Goal: Find specific page/section: Find specific page/section

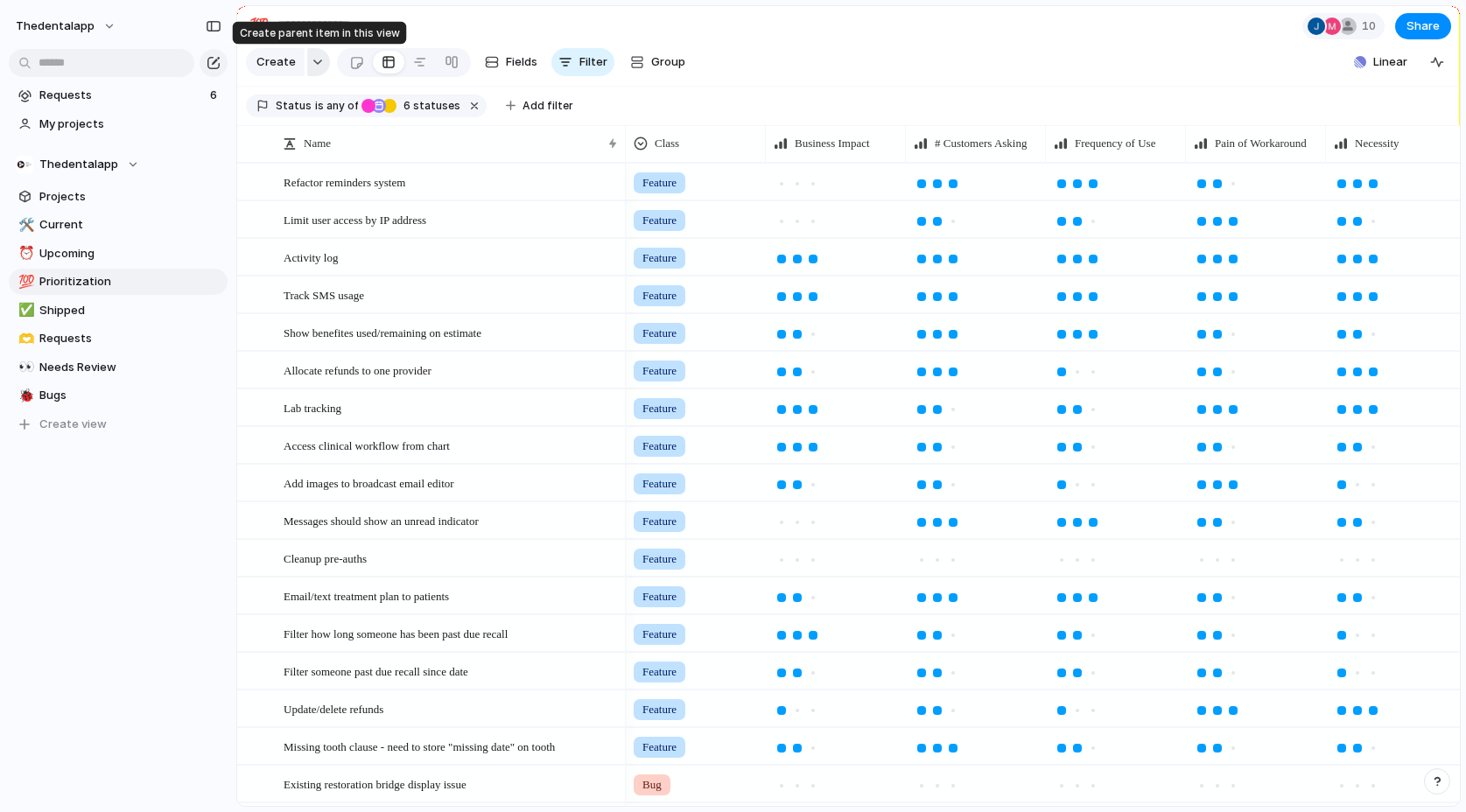
click at [313, 65] on button "button" at bounding box center [318, 63] width 22 height 28
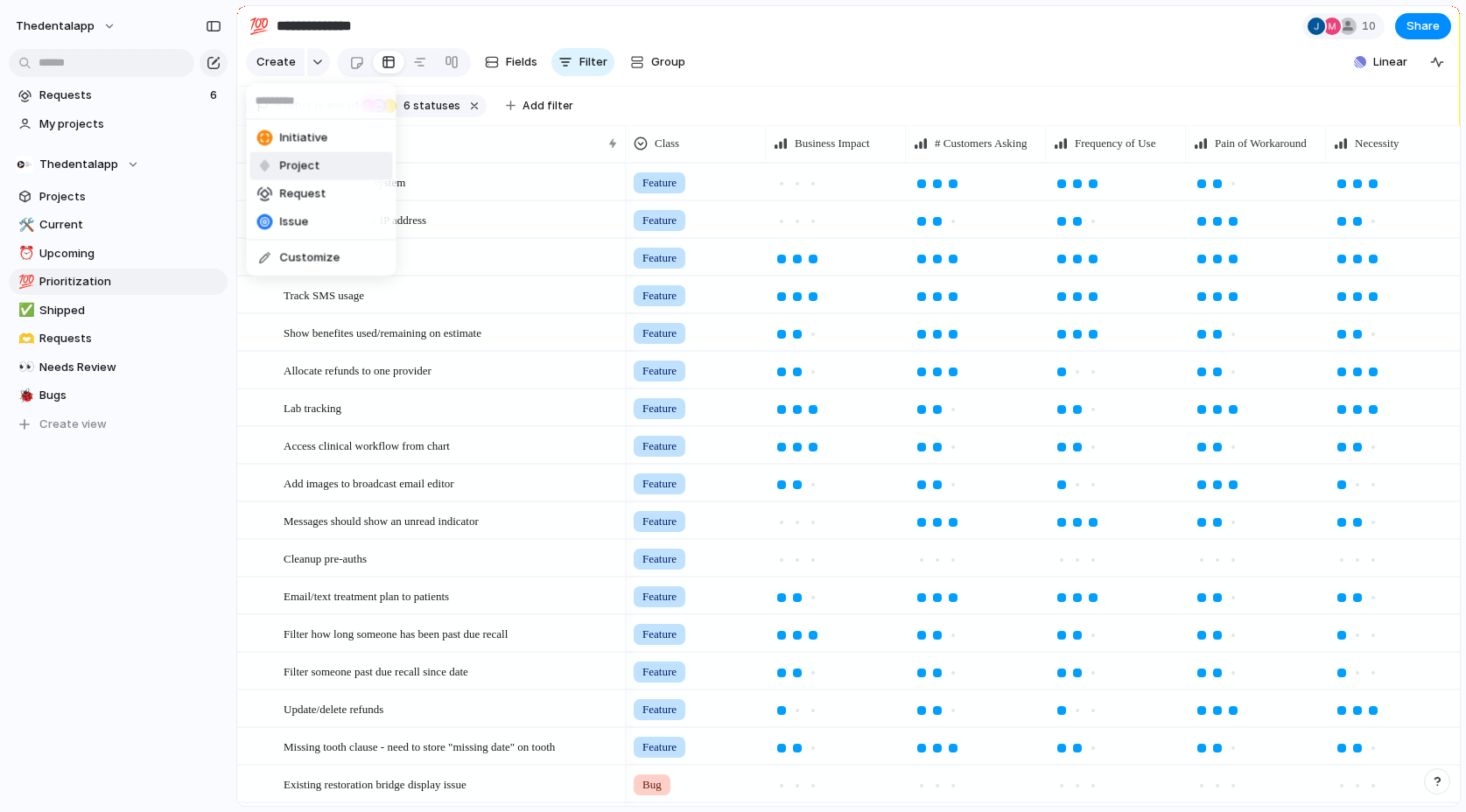
click at [306, 161] on span "Project" at bounding box center [300, 166] width 40 height 18
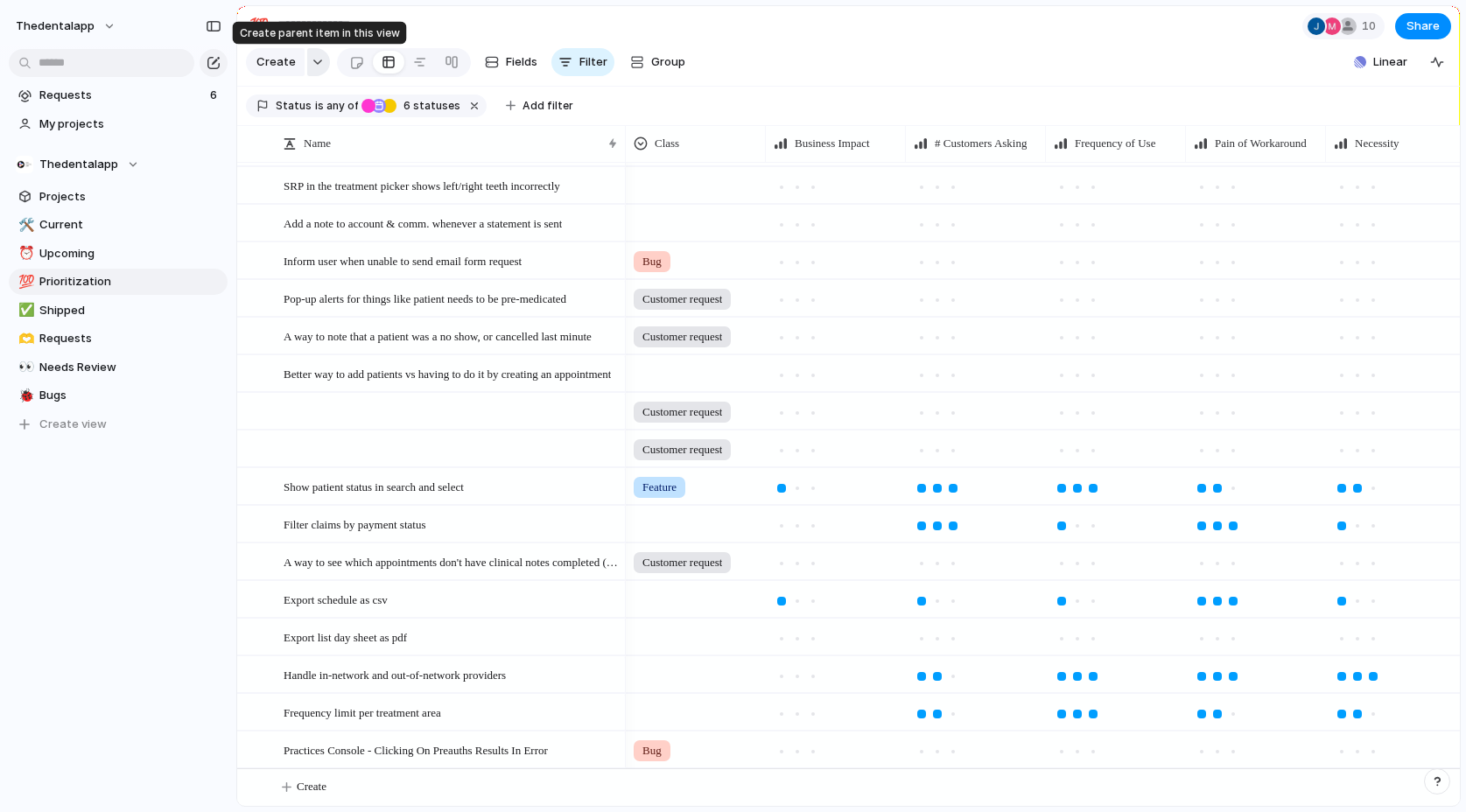
click at [317, 59] on div "button" at bounding box center [317, 62] width 12 height 7
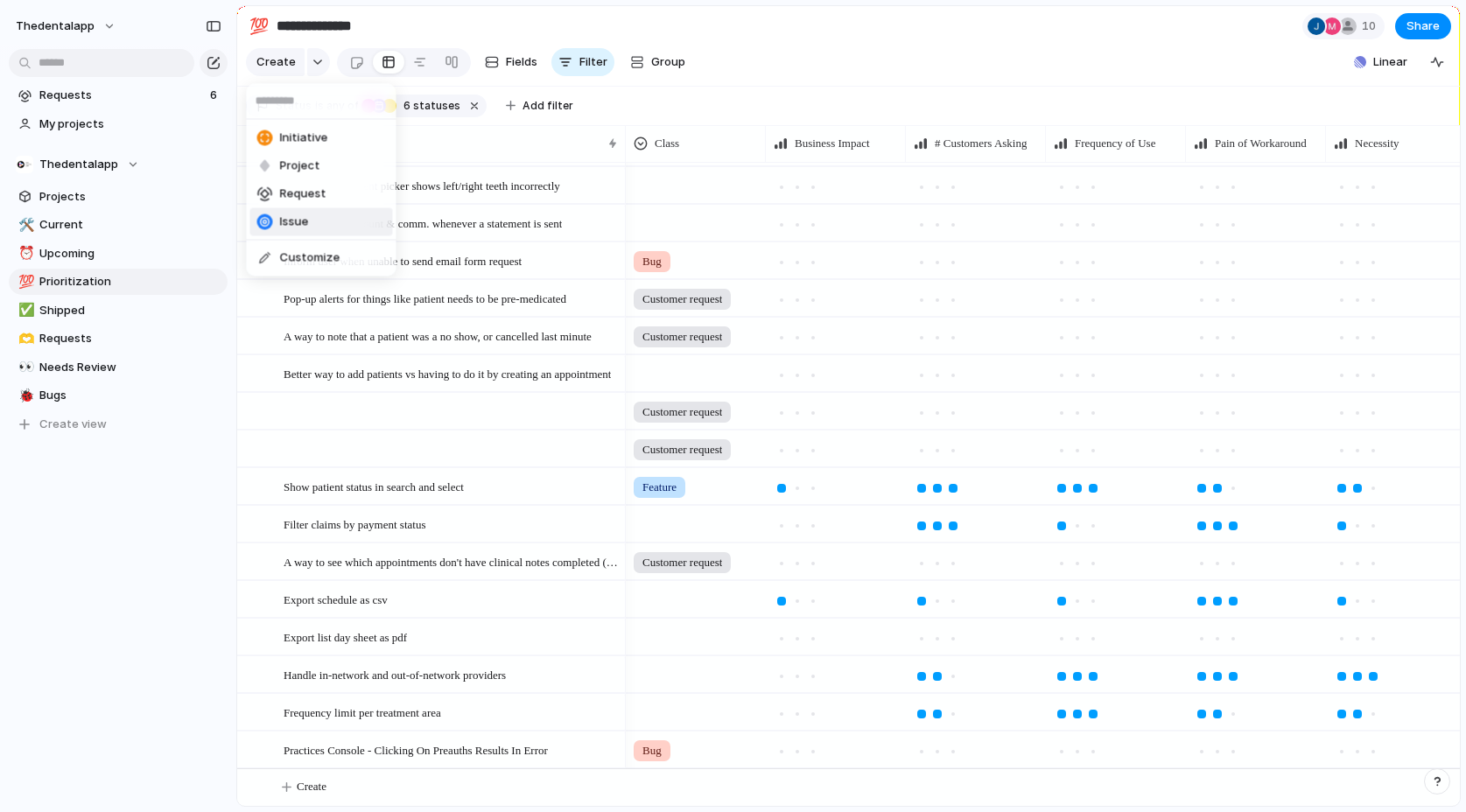
click at [301, 219] on span "Issue" at bounding box center [294, 222] width 29 height 18
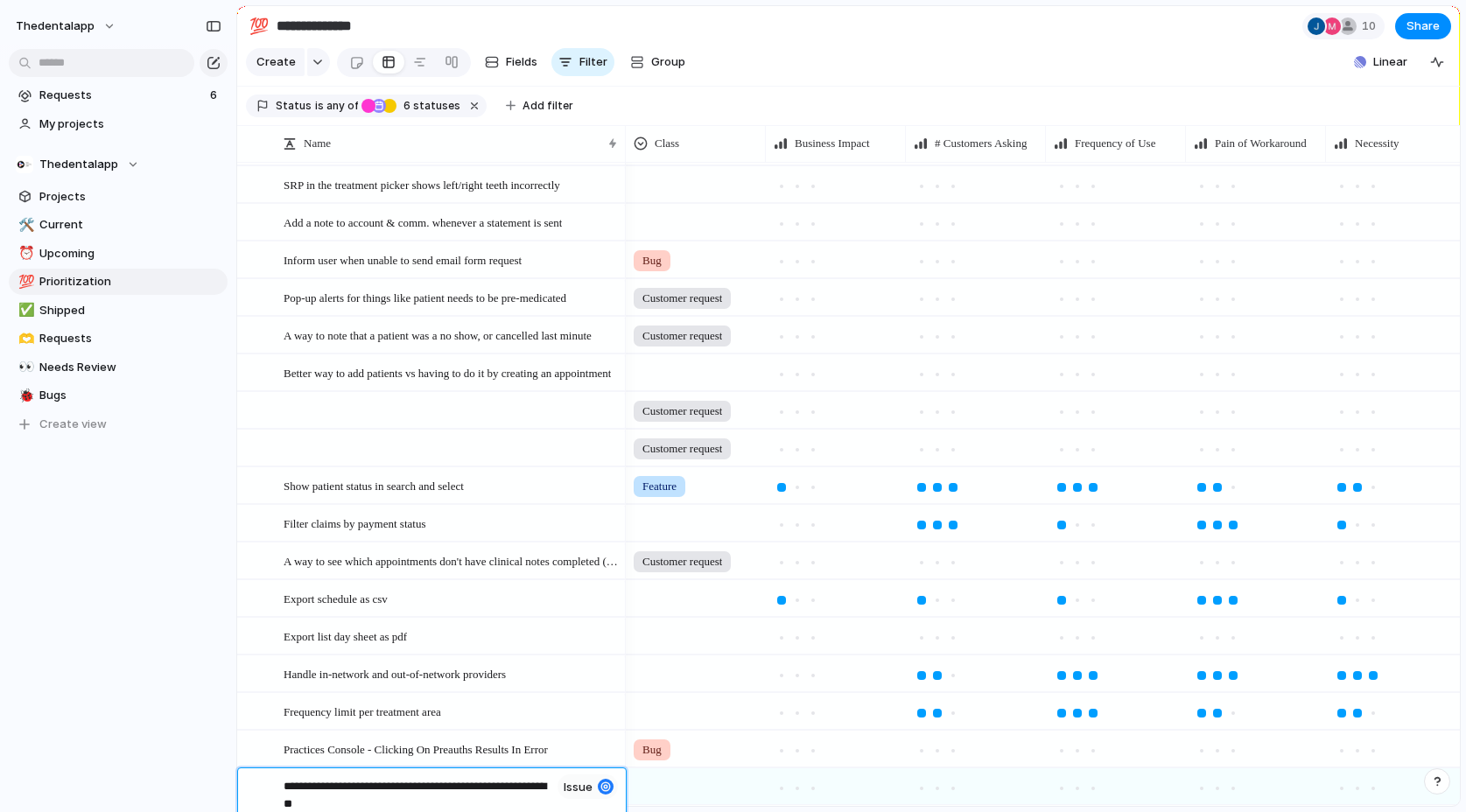
type textarea "**********"
click at [606, 788] on div at bounding box center [605, 786] width 16 height 16
click at [606, 786] on div at bounding box center [605, 786] width 16 height 16
click at [476, 789] on span "Practices Console - Disallow Finix Payments From Being Deleted" at bounding box center [402, 786] width 236 height 21
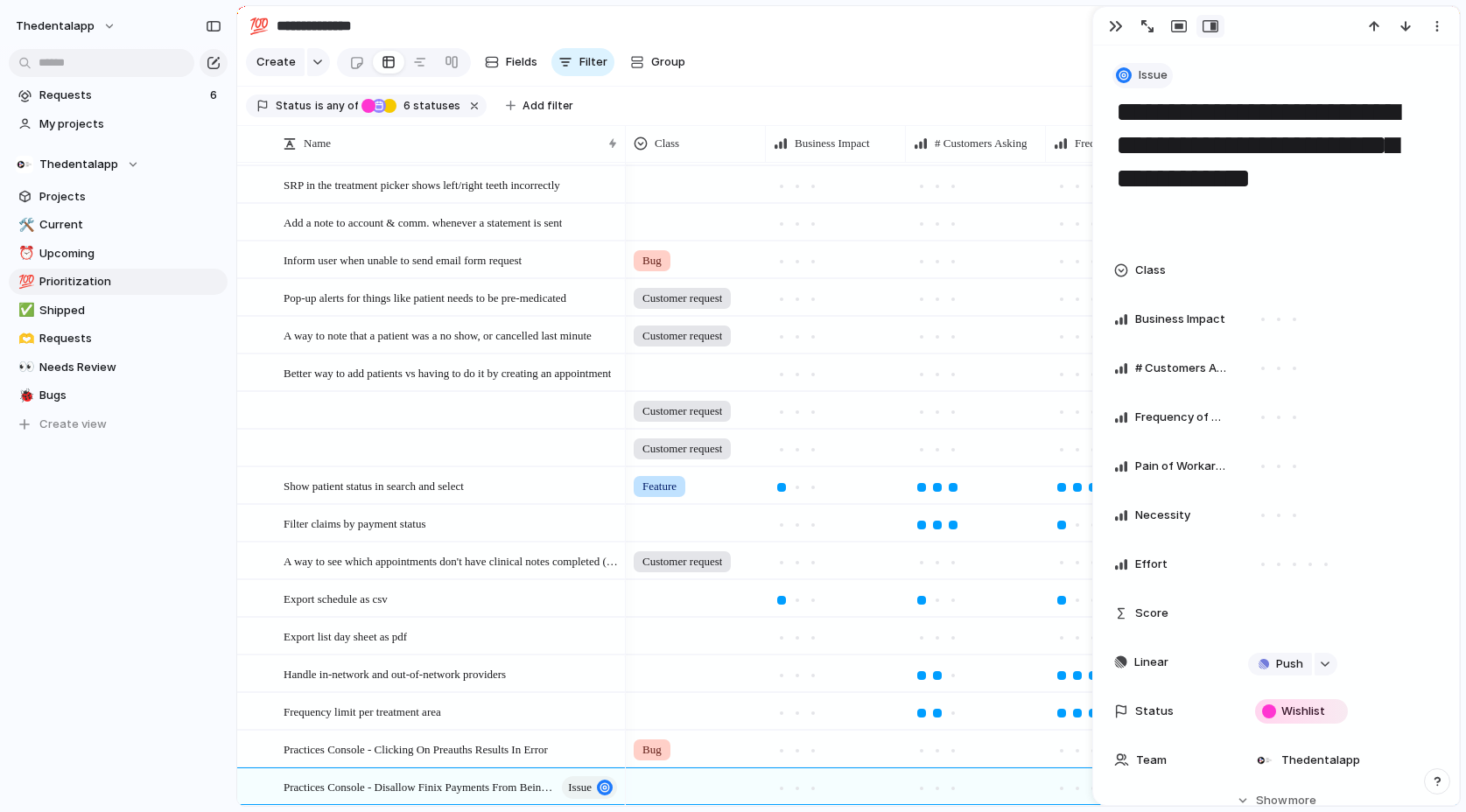
click at [1149, 73] on span "Issue" at bounding box center [1152, 75] width 29 height 18
click at [1174, 174] on span "Project" at bounding box center [1167, 177] width 40 height 18
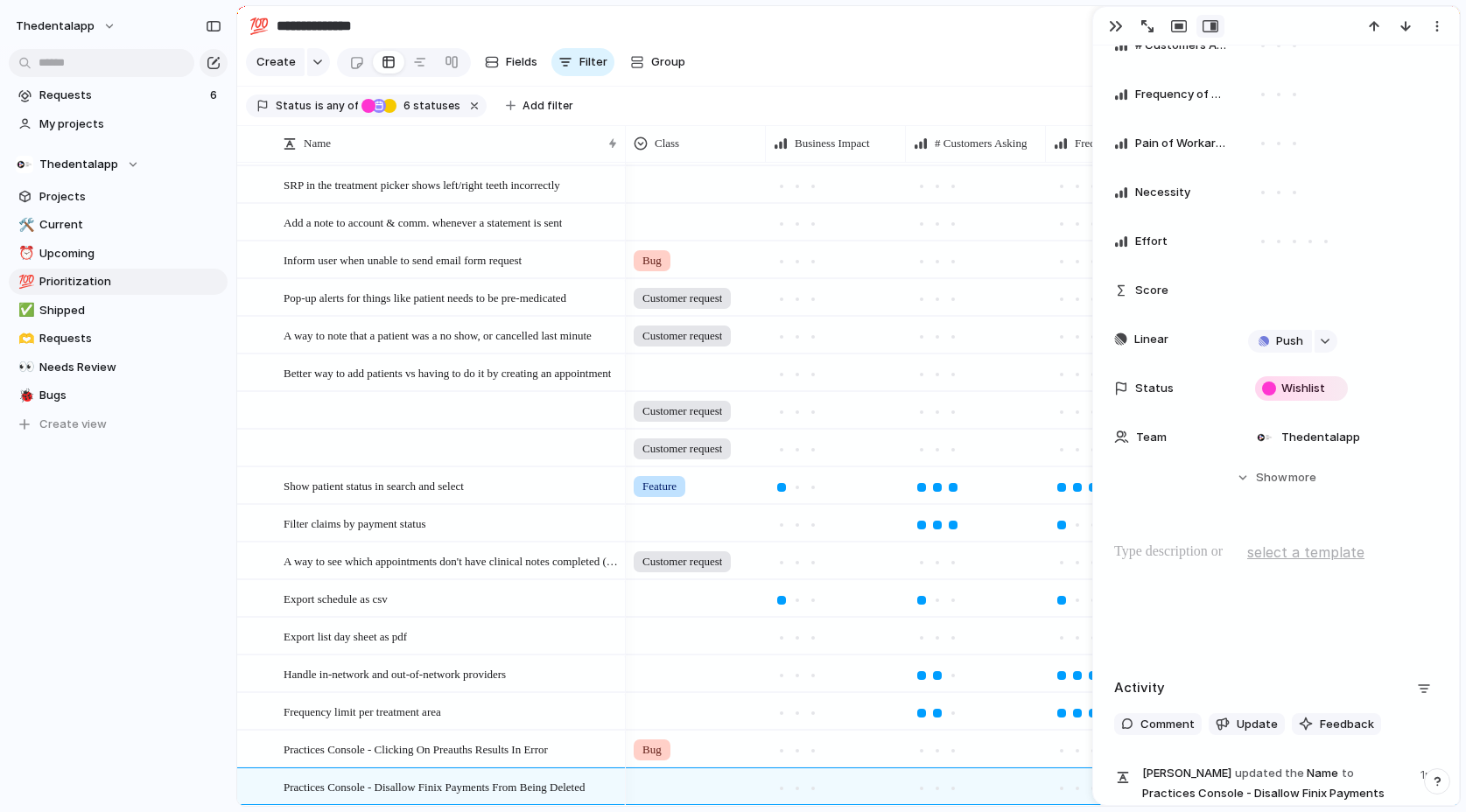
scroll to position [478, 0]
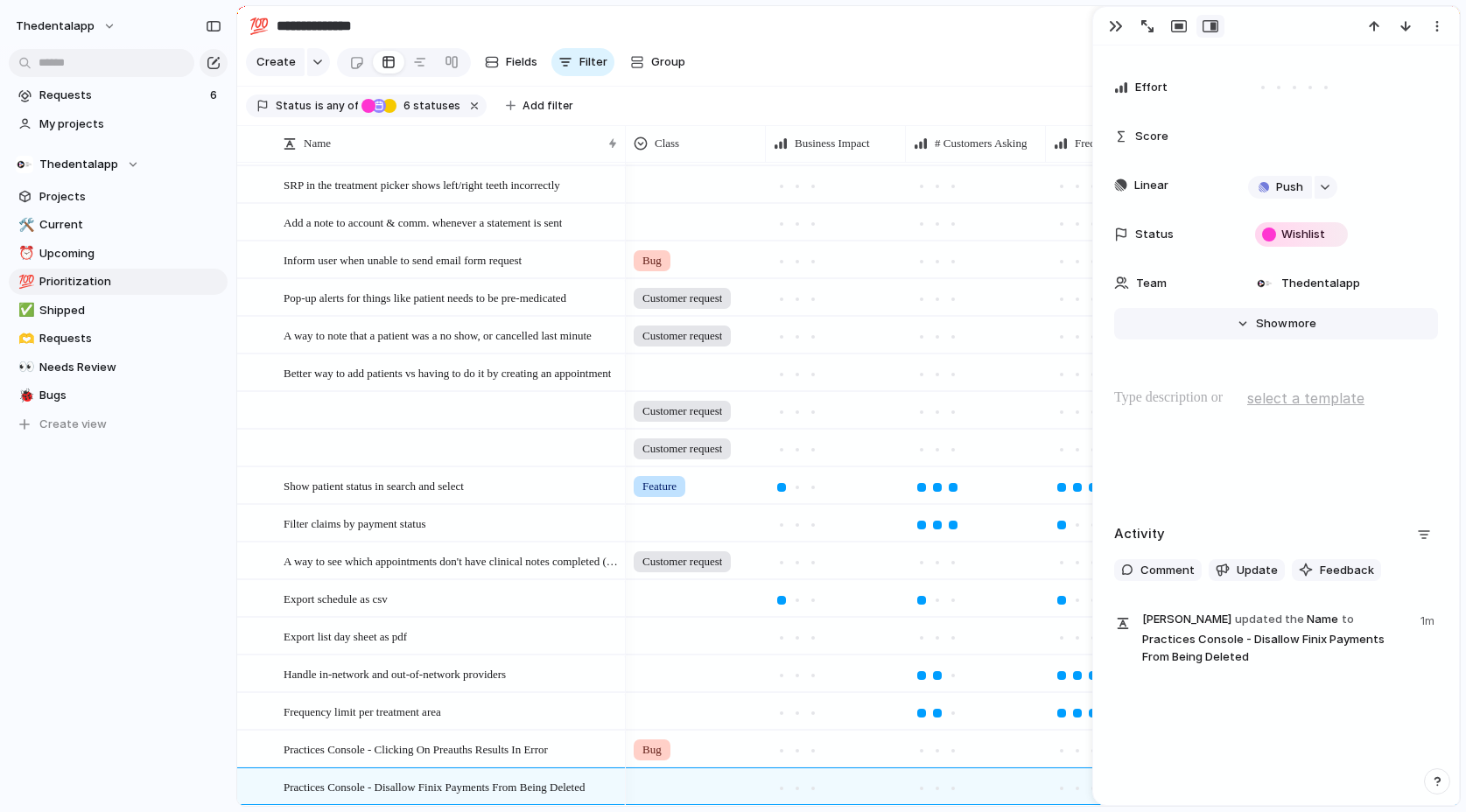
click at [1239, 323] on button "Hide Show more" at bounding box center [1276, 324] width 324 height 32
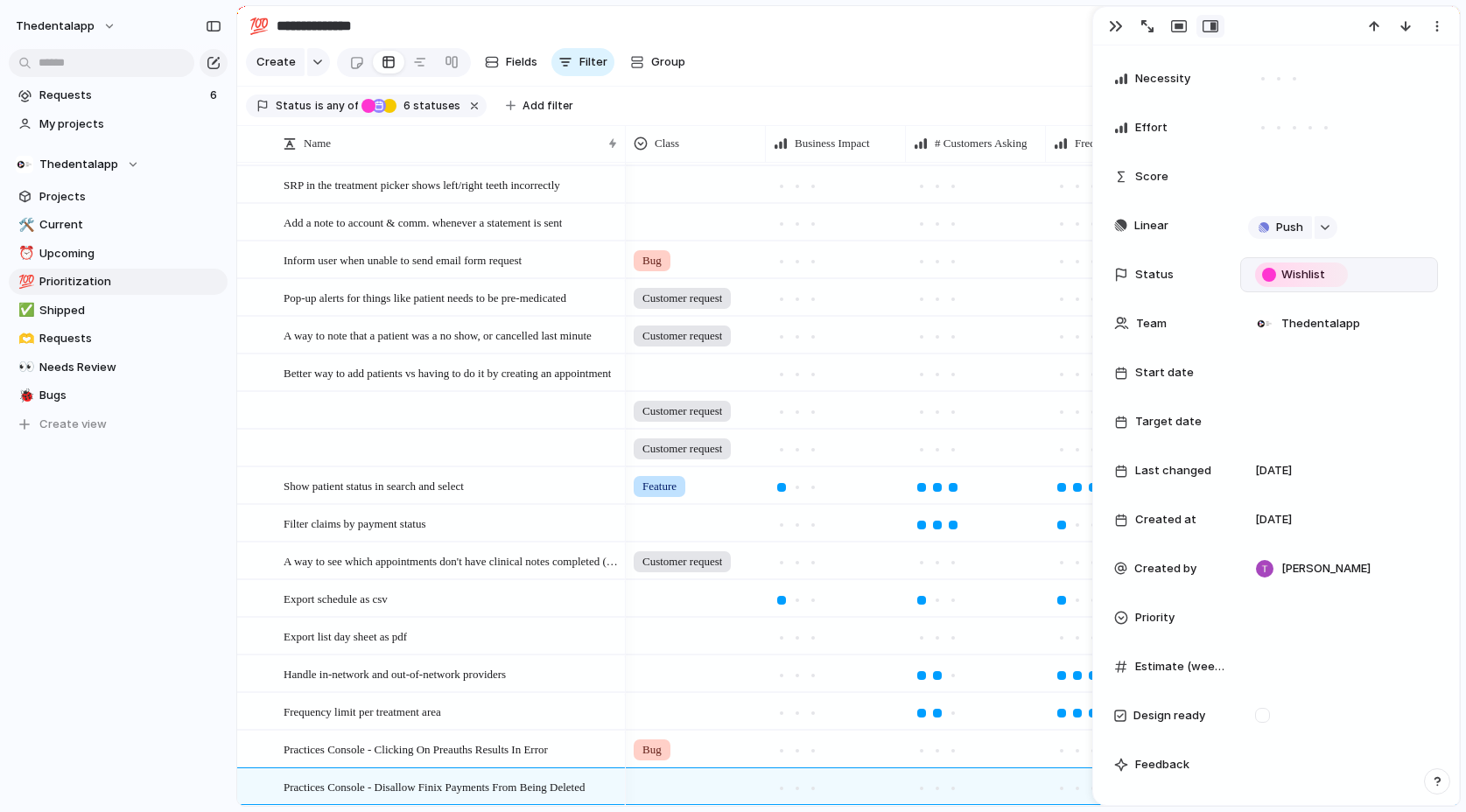
scroll to position [49, 0]
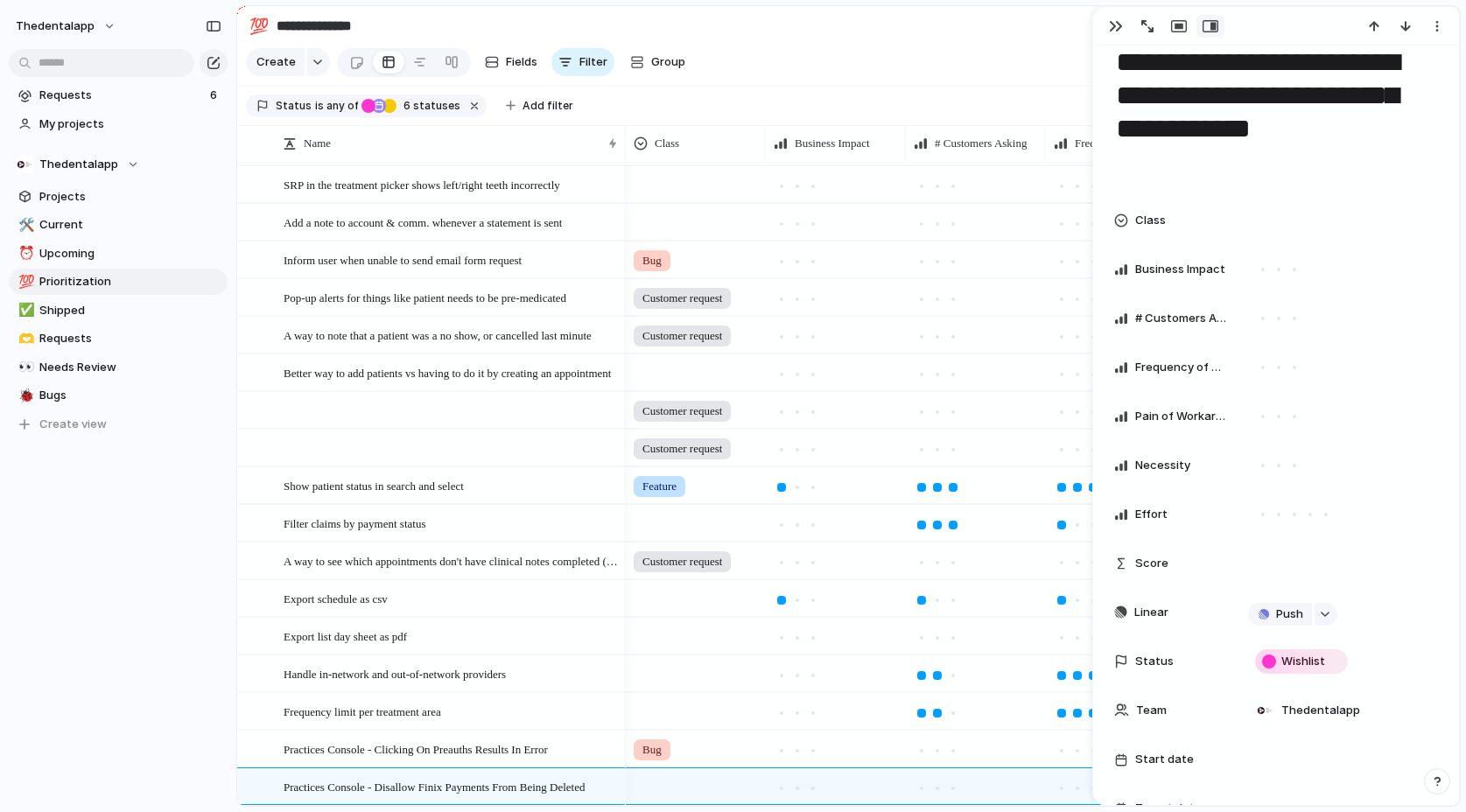
click at [1121, 224] on div at bounding box center [1121, 220] width 14 height 14
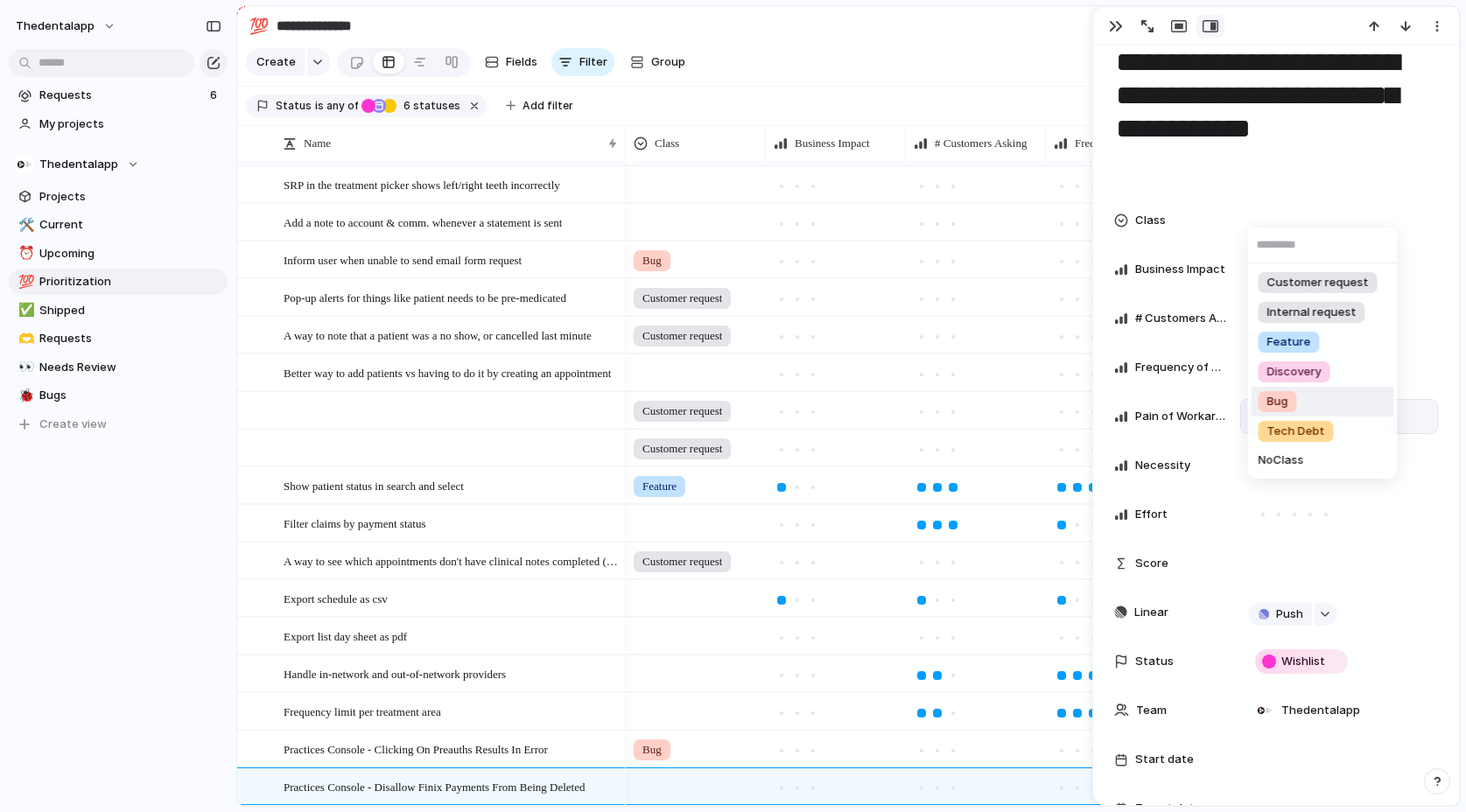
click at [1275, 403] on span "Bug" at bounding box center [1277, 401] width 21 height 18
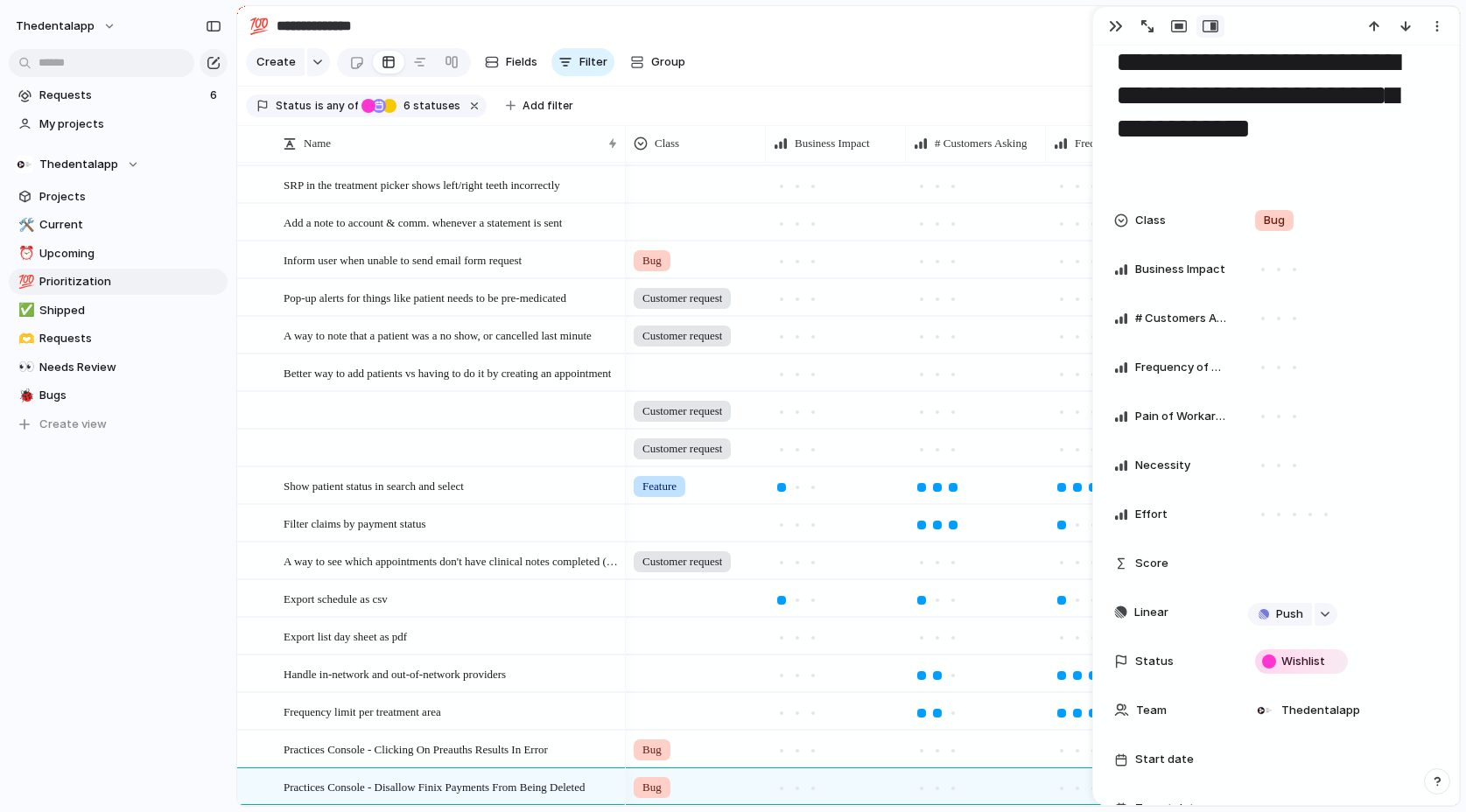
click at [1121, 216] on div at bounding box center [1121, 220] width 14 height 14
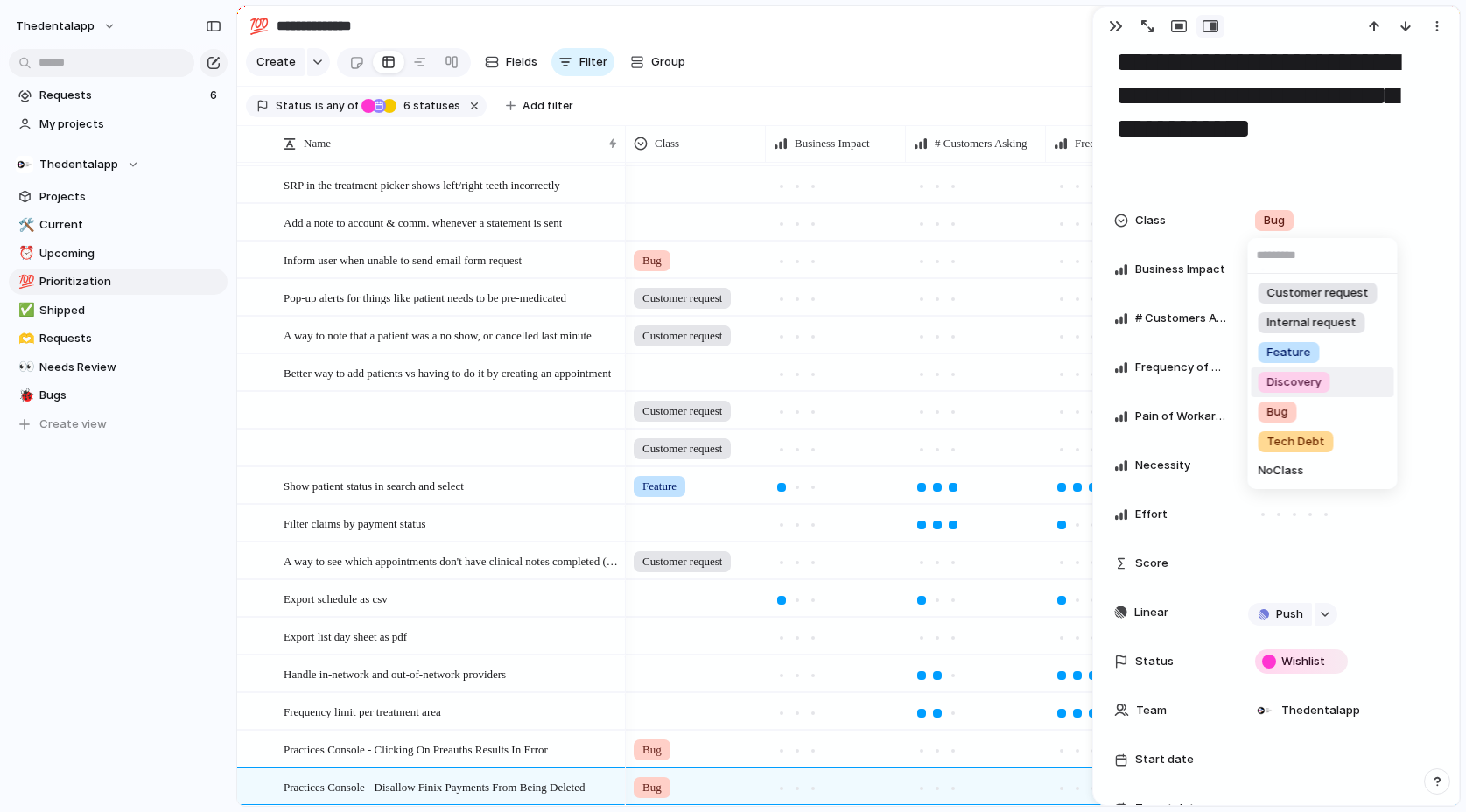
click at [1194, 185] on div "Customer request Internal request Feature Discovery Bug Tech Debt No Class" at bounding box center [733, 406] width 1466 height 812
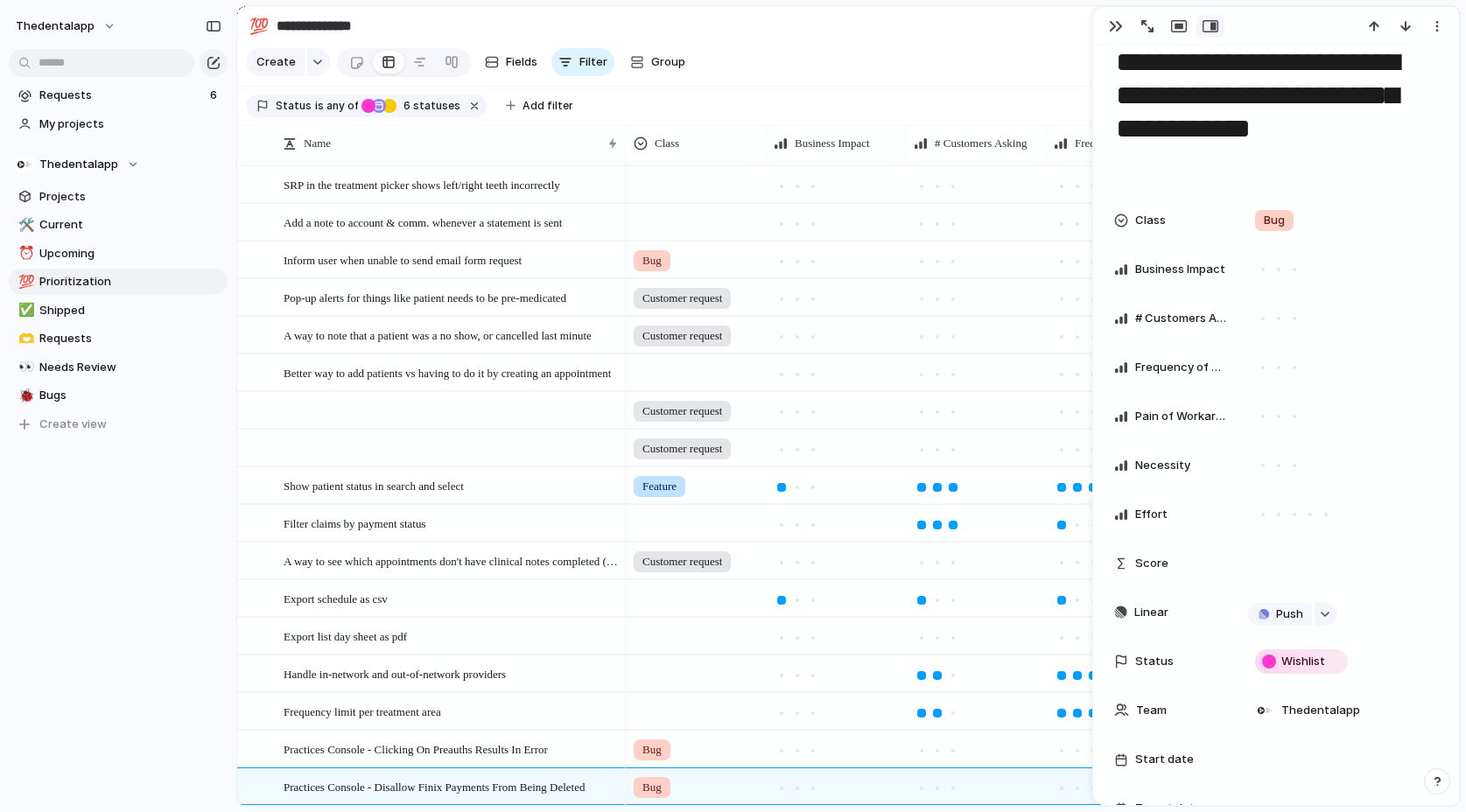
click at [1120, 219] on div at bounding box center [1121, 220] width 14 height 14
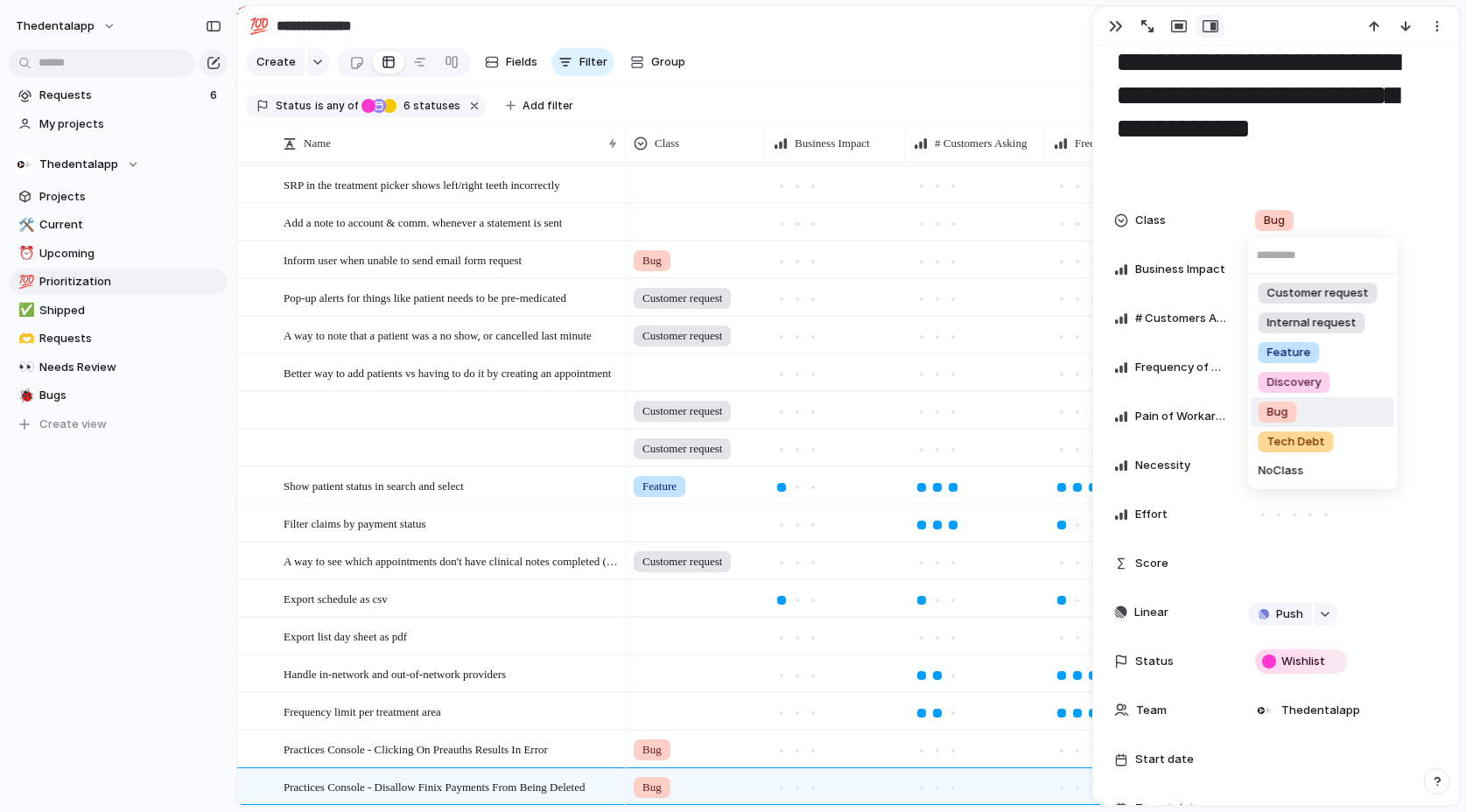
click at [1316, 162] on div "Customer request Internal request Feature Discovery Bug Tech Debt No Class" at bounding box center [733, 406] width 1466 height 812
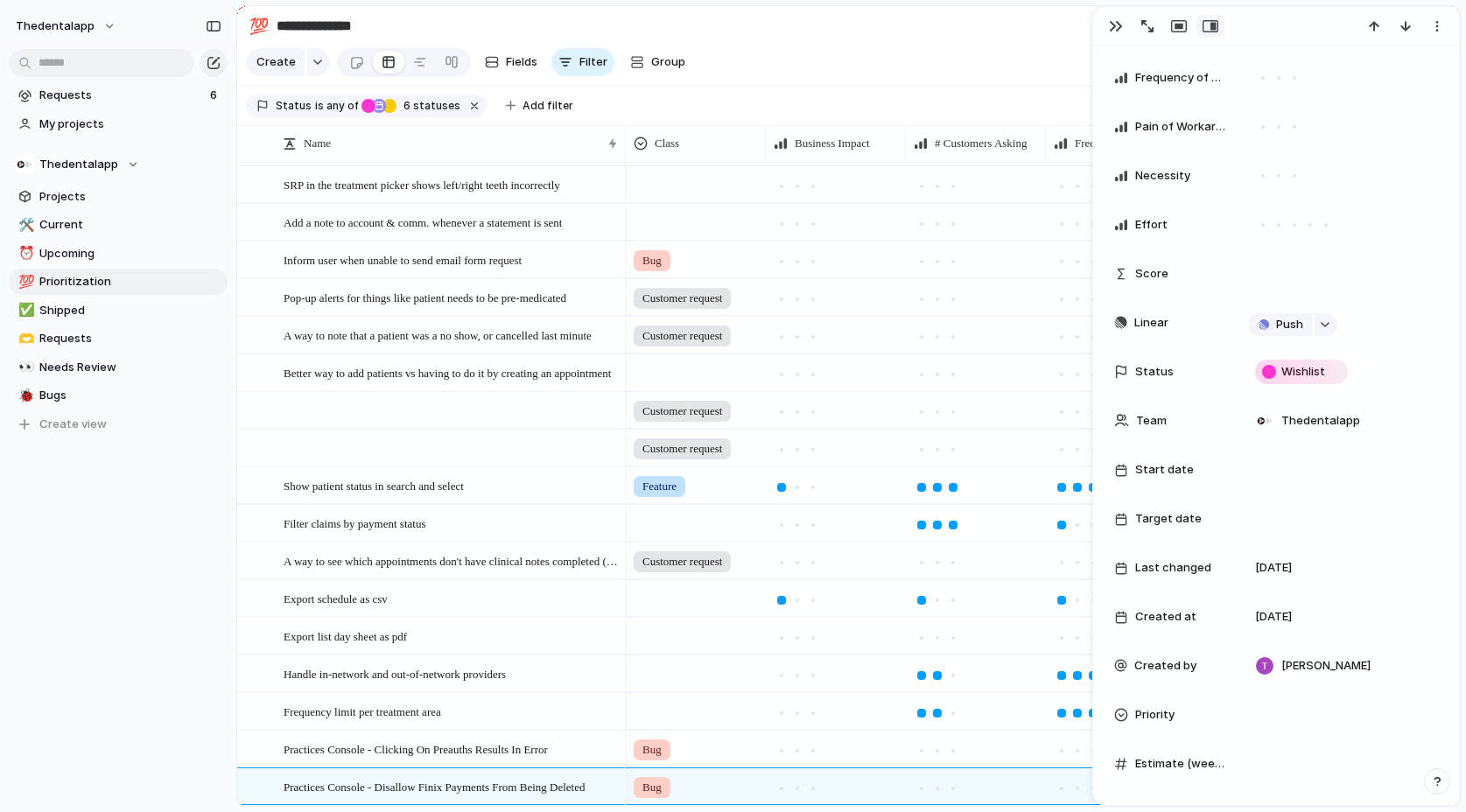
scroll to position [337, 0]
click at [1290, 325] on span "Push" at bounding box center [1289, 327] width 27 height 18
click at [1263, 386] on span "Issue" at bounding box center [1254, 388] width 29 height 18
click at [1300, 482] on span "Engineering" at bounding box center [1315, 480] width 64 height 18
click at [1316, 330] on span "Open in Linear" at bounding box center [1325, 325] width 77 height 18
